Goal: Find specific page/section: Find specific page/section

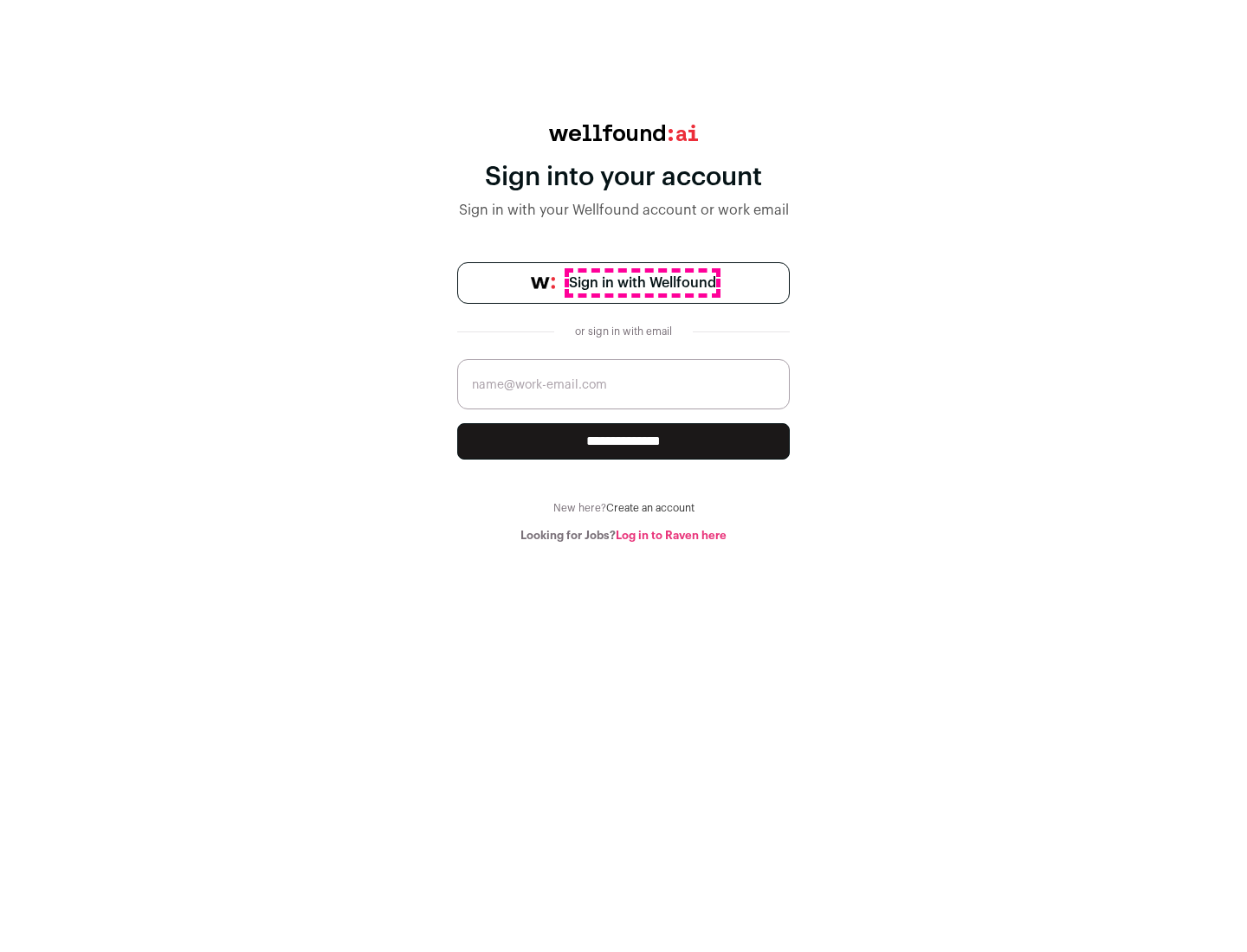
click at [641, 283] on span "Sign in with Wellfound" at bounding box center [642, 283] width 147 height 21
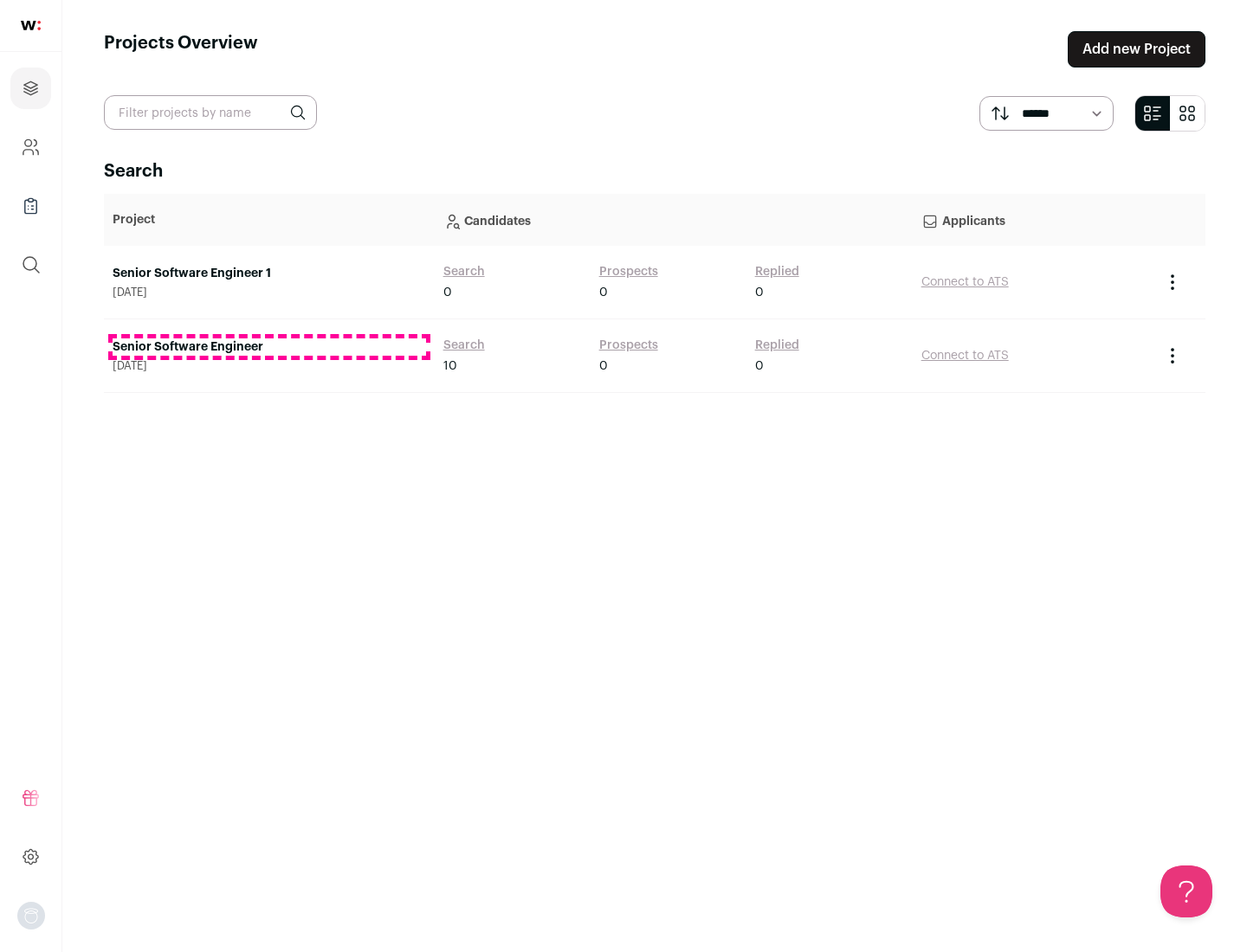
click at [269, 347] on link "Senior Software Engineer" at bounding box center [269, 347] width 314 height 17
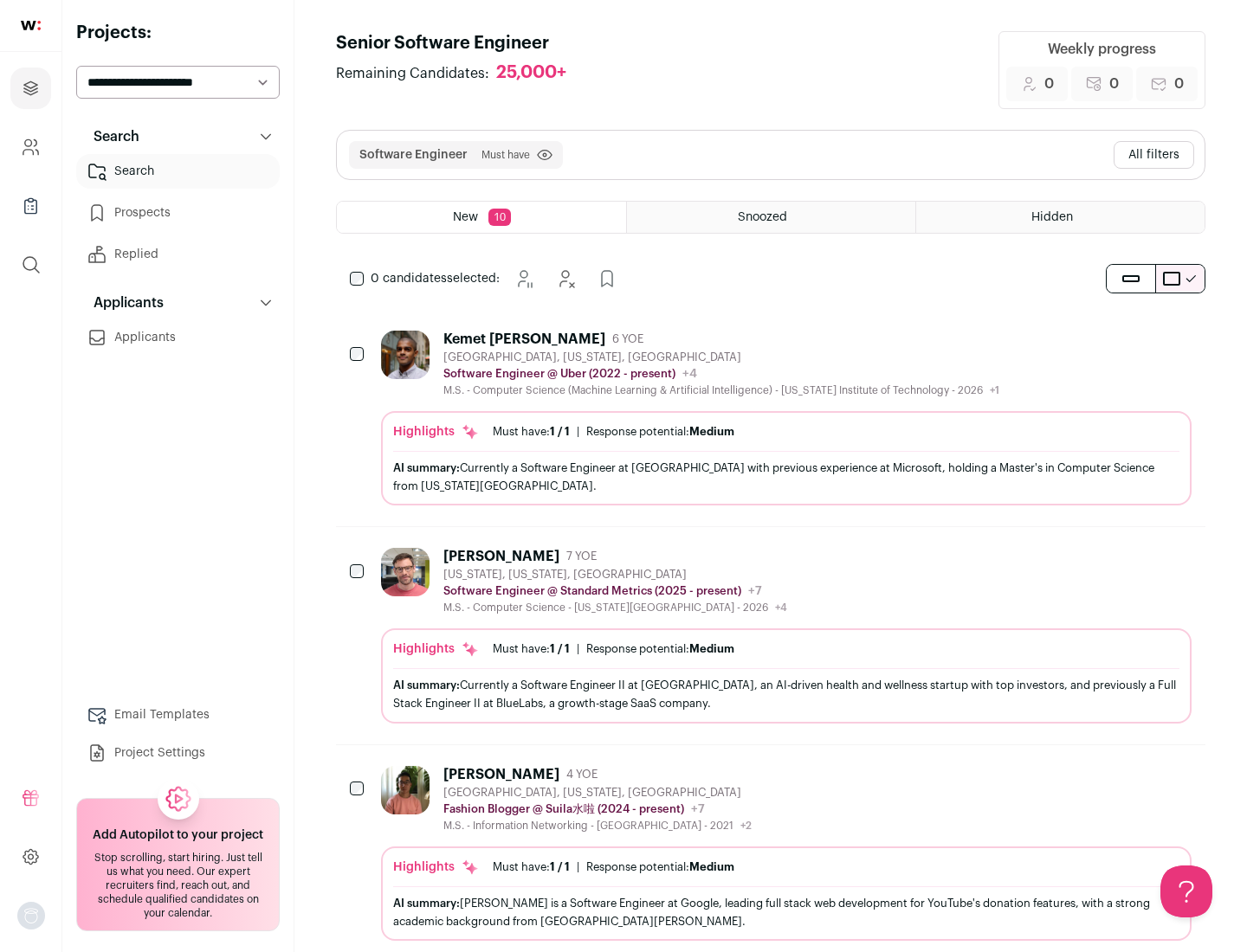
click at [771, 419] on div "Highlights Must have: 1 / 1 How many must haves have been fulfilled? | Response…" at bounding box center [786, 458] width 810 height 94
